Goal: Task Accomplishment & Management: Manage account settings

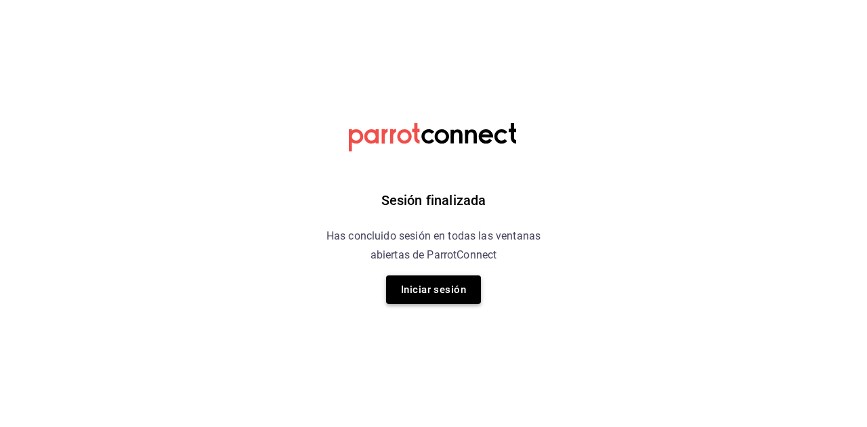
click at [434, 289] on button "Iniciar sesión" at bounding box center [433, 290] width 95 height 28
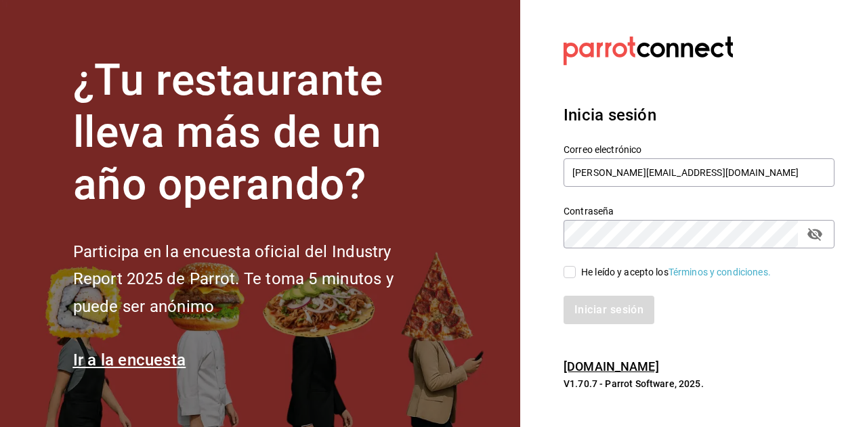
click at [584, 311] on div "Iniciar sesión" at bounding box center [699, 310] width 271 height 28
click at [570, 275] on input "He leído y acepto los Términos y condiciones." at bounding box center [570, 272] width 12 height 12
checkbox input "true"
click at [606, 311] on button "Iniciar sesión" at bounding box center [610, 310] width 92 height 28
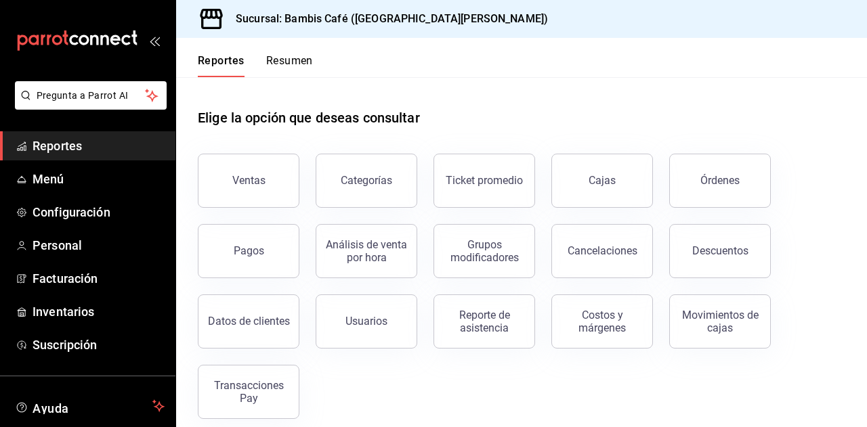
click at [300, 58] on button "Resumen" at bounding box center [289, 65] width 47 height 23
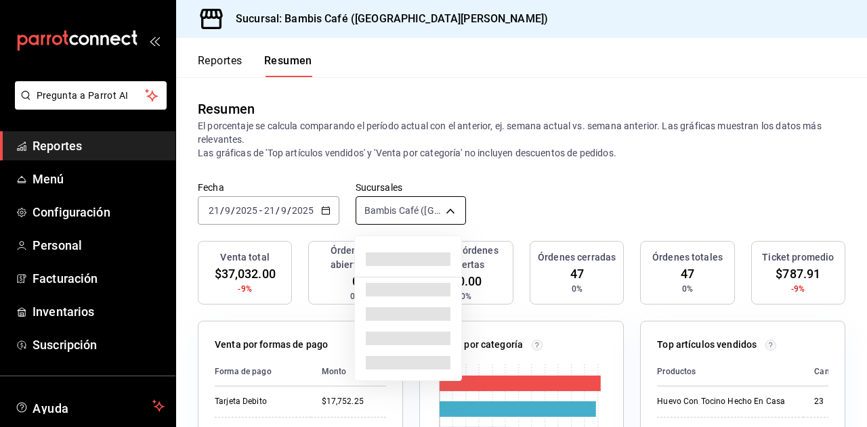
click at [456, 216] on body "Pregunta a Parrot AI Reportes Menú Configuración Personal Facturación Inventari…" at bounding box center [433, 213] width 867 height 427
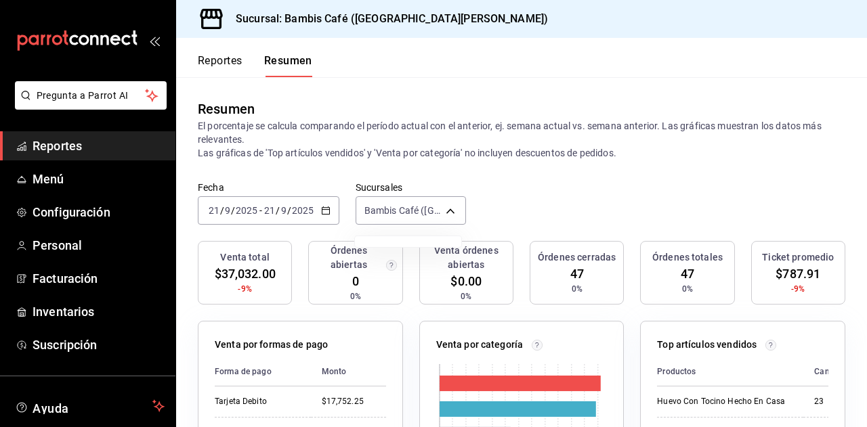
drag, startPoint x: 172, startPoint y: 34, endPoint x: 173, endPoint y: 190, distance: 155.8
click at [173, 190] on div at bounding box center [433, 213] width 867 height 427
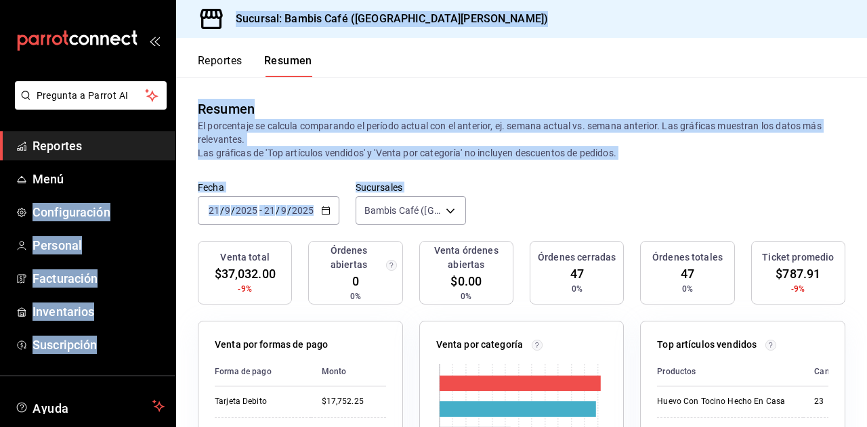
drag, startPoint x: 173, startPoint y: 190, endPoint x: 182, endPoint y: 261, distance: 71.8
click at [501, 32] on div "Sucursal: Bambis Café (San Pedro)" at bounding box center [521, 19] width 691 height 38
